Goal: Task Accomplishment & Management: Manage account settings

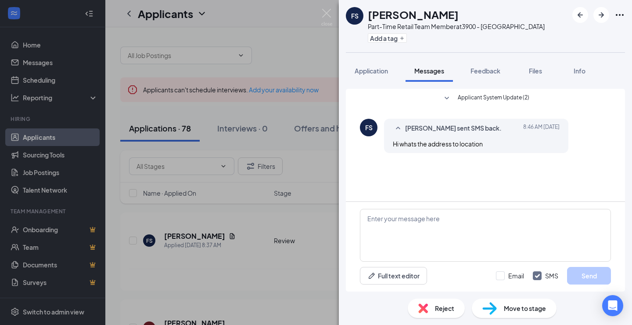
click at [302, 254] on div "FS [PERSON_NAME] Part-Time Retail Team Member at 3900 - Providence Add a tag Ap…" at bounding box center [316, 162] width 632 height 325
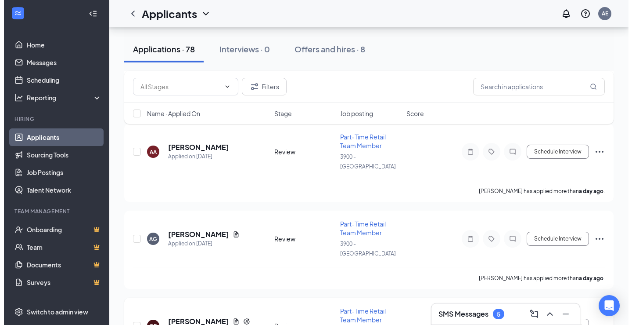
scroll to position [264, 0]
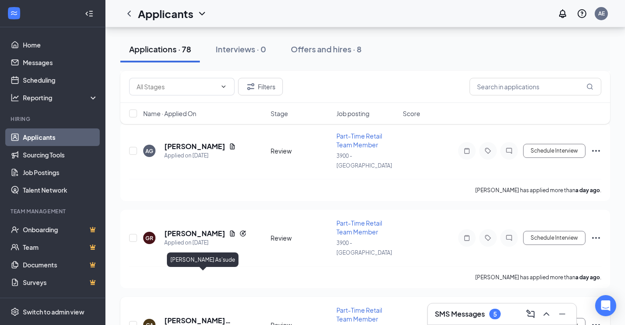
click at [204, 315] on h5 "[PERSON_NAME] As'sude" at bounding box center [205, 320] width 83 height 10
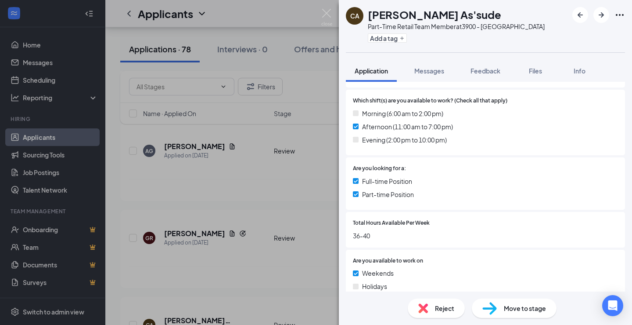
scroll to position [246, 0]
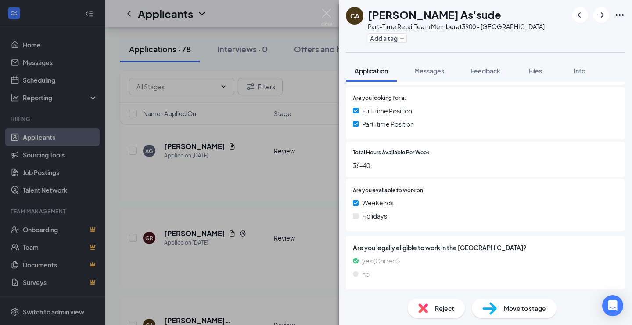
click at [492, 308] on img at bounding box center [490, 308] width 14 height 13
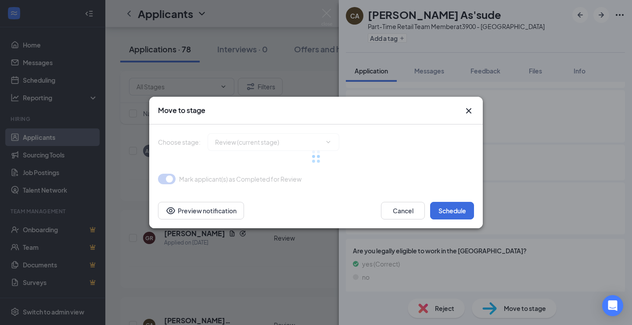
type input "1st Onsite Interview (next stage)"
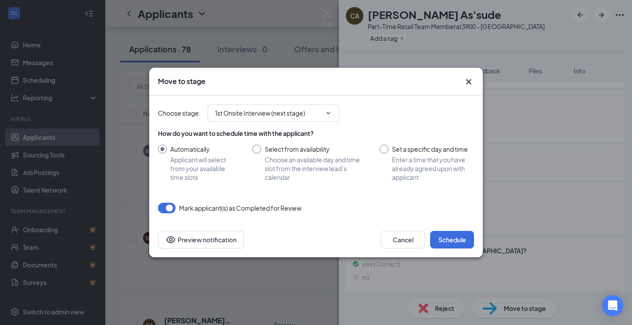
click at [387, 151] on input "Set a specific day and time Enter a time that you have already agreed upon with…" at bounding box center [427, 162] width 94 height 37
radio input "true"
radio input "false"
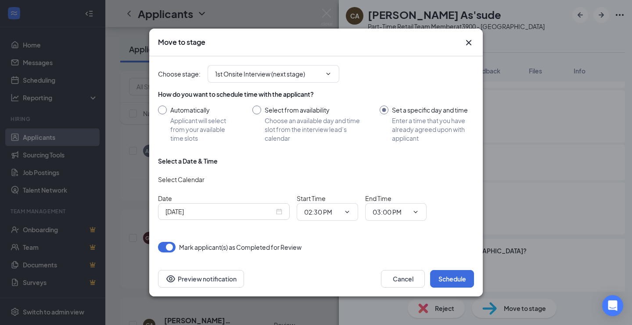
click at [214, 213] on input "[DATE]" at bounding box center [220, 211] width 109 height 10
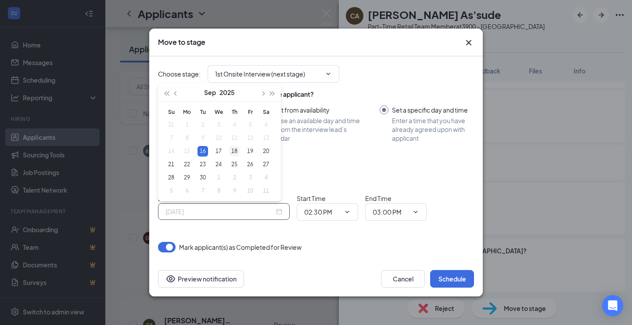
type input "[DATE]"
click at [234, 151] on div "18" at bounding box center [234, 151] width 11 height 11
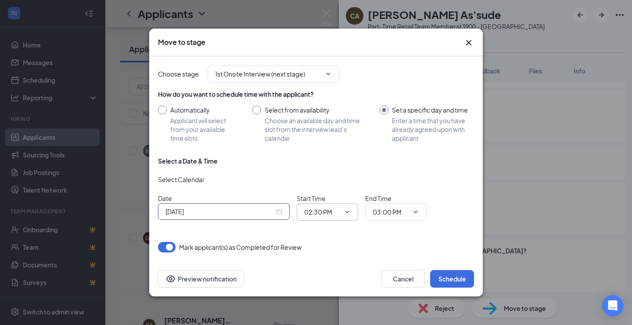
click at [321, 213] on input "02:30 PM" at bounding box center [322, 212] width 36 height 10
click at [333, 116] on div "02:00 PM" at bounding box center [324, 117] width 26 height 10
type input "02:00 PM"
click at [387, 213] on input "03:00 PM" at bounding box center [391, 212] width 36 height 10
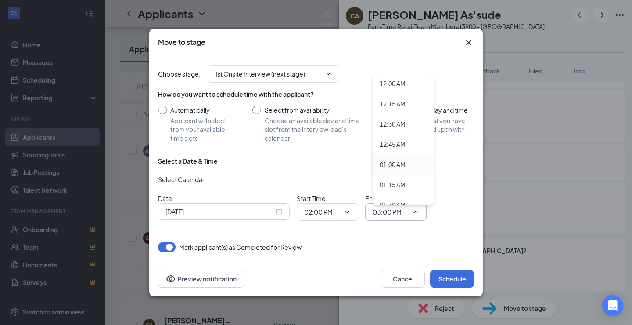
scroll to position [44, 0]
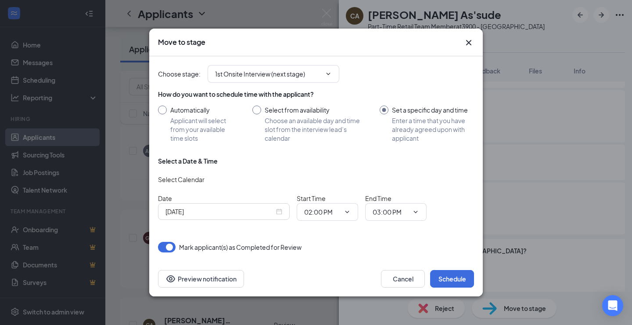
click at [428, 257] on div "Choose stage : 1st Onsite Interview (next stage) How do you want to schedule ti…" at bounding box center [316, 158] width 316 height 205
click at [452, 273] on button "Schedule" at bounding box center [452, 279] width 44 height 18
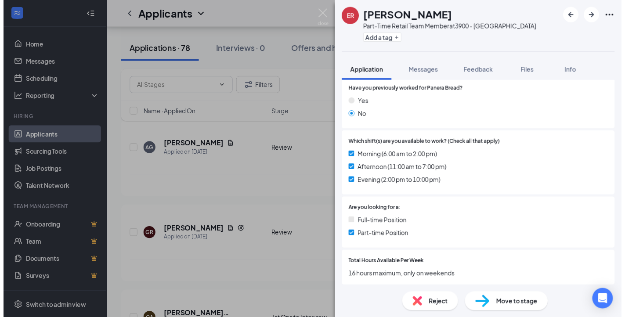
scroll to position [264, 0]
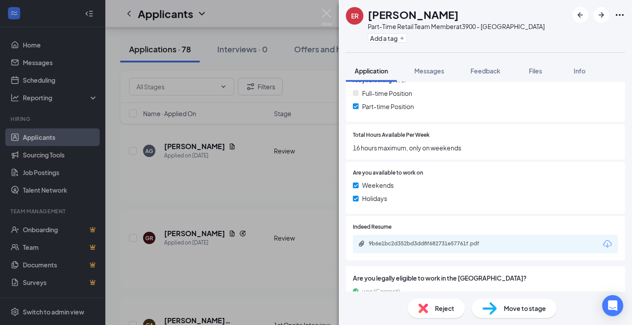
click at [282, 241] on div "ER [PERSON_NAME] Part-Time Retail Team Member at 3900 - Providence Add a tag Ap…" at bounding box center [316, 162] width 632 height 325
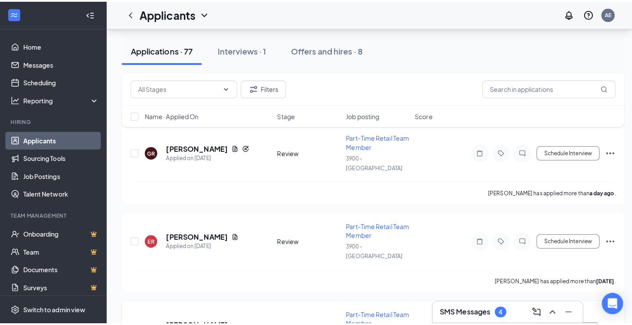
scroll to position [439, 0]
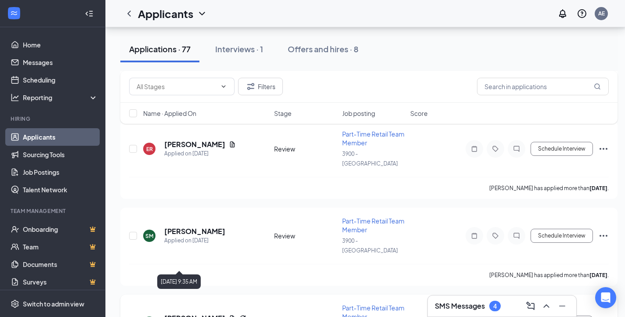
click at [180, 314] on h5 "[PERSON_NAME]" at bounding box center [194, 319] width 61 height 10
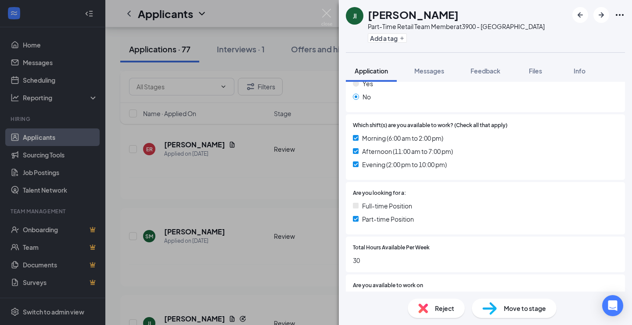
scroll to position [307, 0]
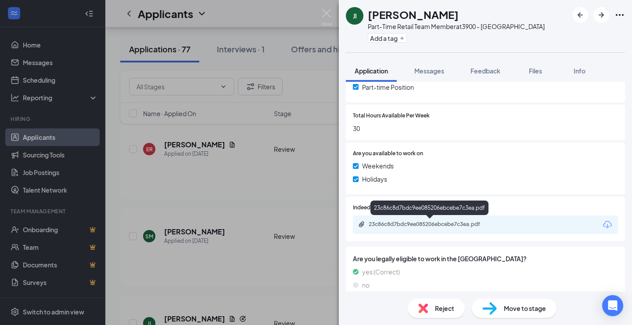
click at [415, 222] on div "23c86c8d7bdc9ee085206ebcebe7c3ea.pdf" at bounding box center [430, 223] width 123 height 7
